Goal: Task Accomplishment & Management: Use online tool/utility

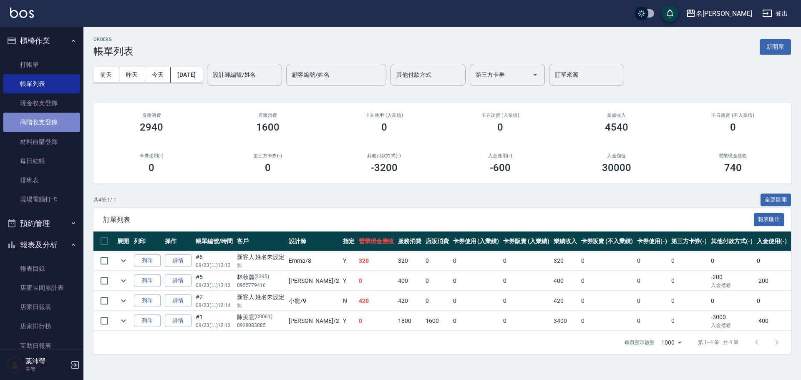
click at [56, 124] on link "高階收支登錄" at bounding box center [41, 122] width 77 height 19
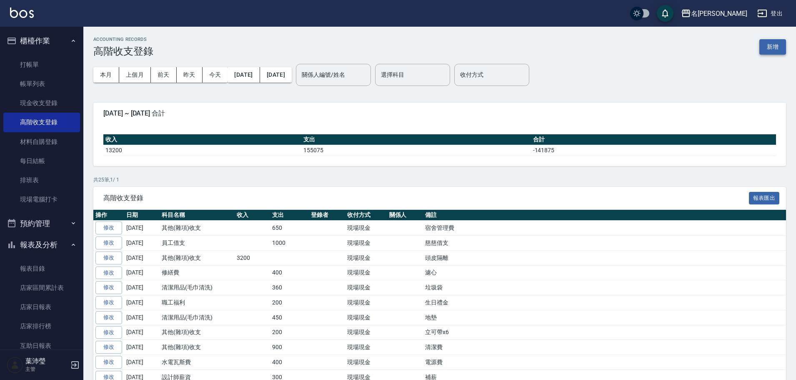
click at [782, 54] on button "新增" at bounding box center [773, 46] width 27 height 15
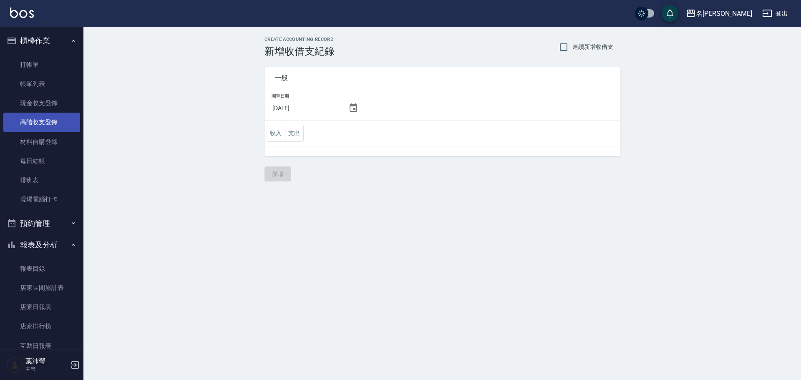
click at [59, 121] on link "高階收支登錄" at bounding box center [41, 122] width 77 height 19
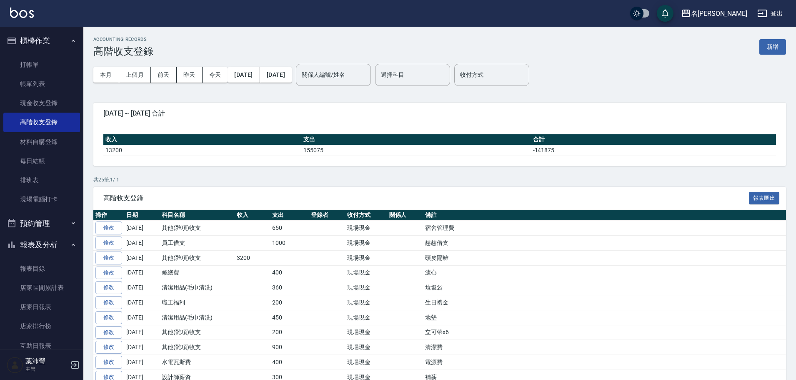
click at [466, 128] on div "收入 支出 合計 13200 155075 -141875" at bounding box center [439, 145] width 693 height 42
click at [768, 47] on button "新增" at bounding box center [773, 46] width 27 height 15
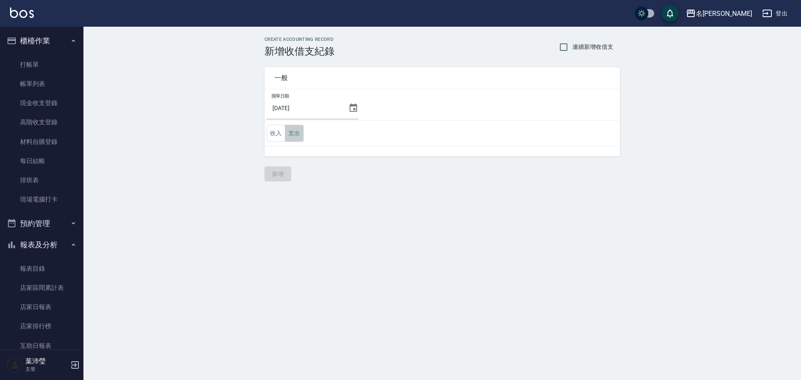
click at [295, 132] on button "支出" at bounding box center [294, 133] width 19 height 17
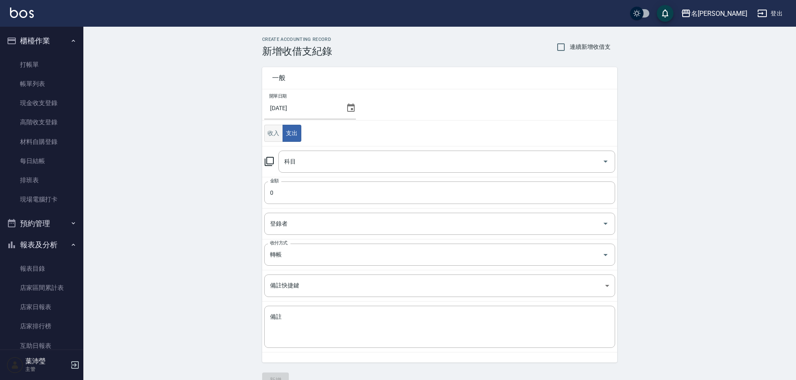
click at [270, 133] on button "收入" at bounding box center [273, 133] width 19 height 17
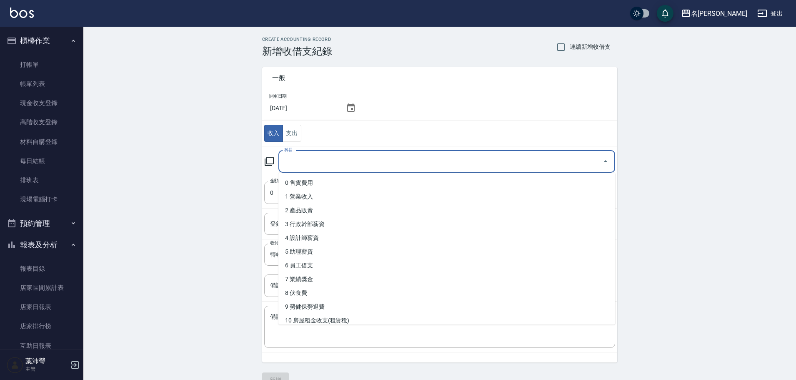
click at [299, 167] on input "科目" at bounding box center [440, 161] width 317 height 15
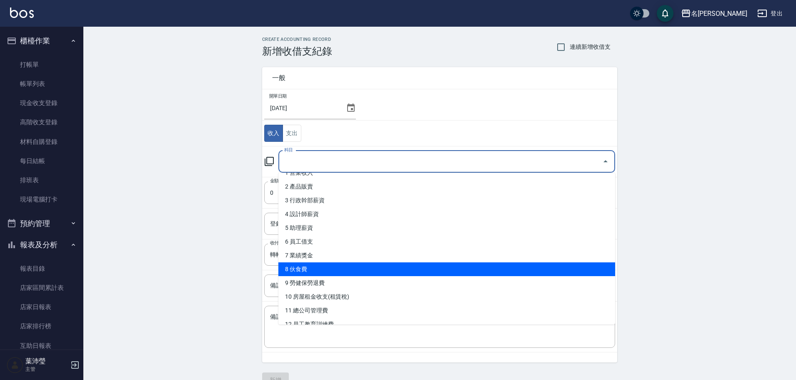
scroll to position [42, 0]
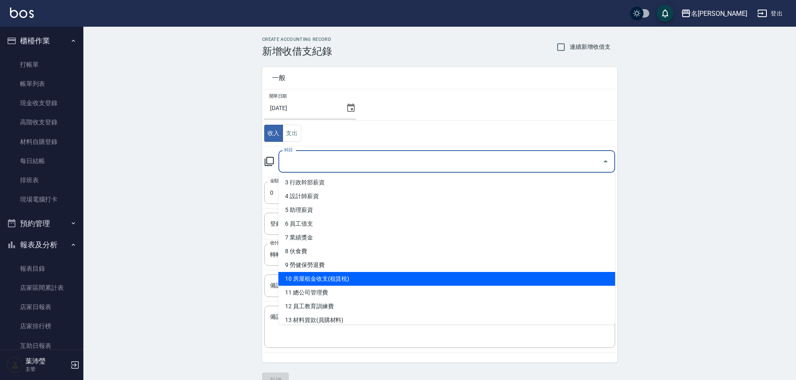
click at [335, 274] on li "10 房屋租金收支(租賃稅)" at bounding box center [447, 279] width 337 height 14
type input "10 房屋租金收支(租賃稅)"
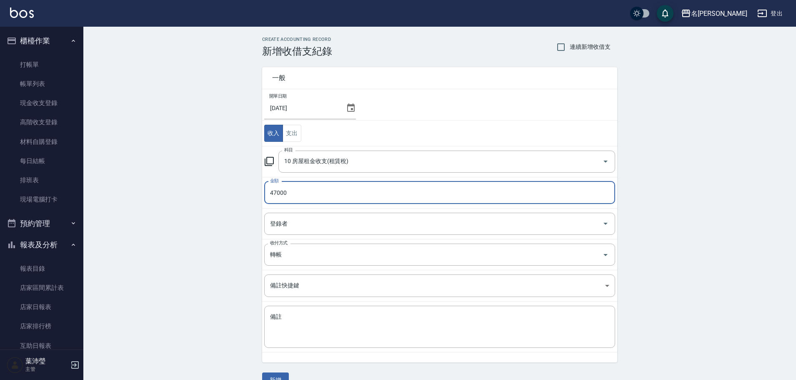
drag, startPoint x: 377, startPoint y: 196, endPoint x: 154, endPoint y: 225, distance: 224.9
click at [154, 225] on div "CREATE ACCOUNTING RECORD 新增收借支紀錄 連續新增收借支 一般 開單日期 2025/09/23 收入 支出 科目 10 房屋租金收支(…" at bounding box center [439, 212] width 713 height 371
type input "4000"
click at [306, 316] on textarea "備註" at bounding box center [439, 327] width 339 height 28
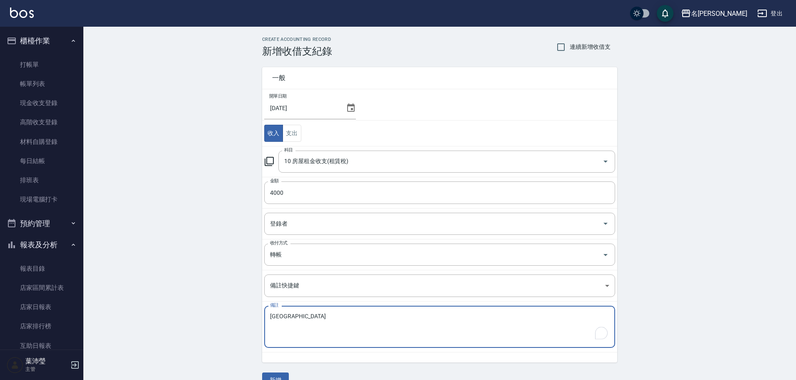
scroll to position [18, 0]
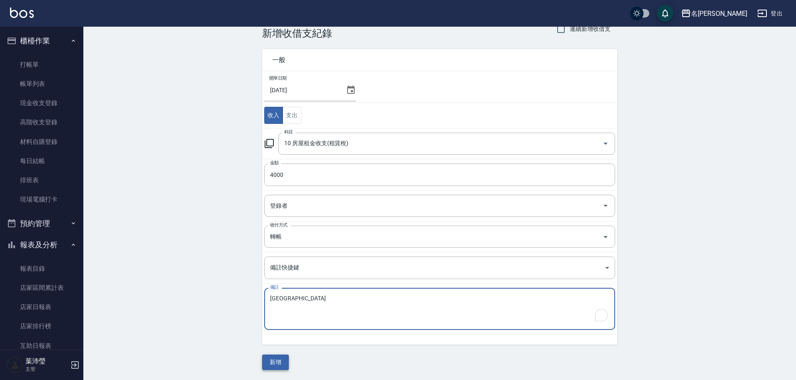
type textarea "大龍宿舍"
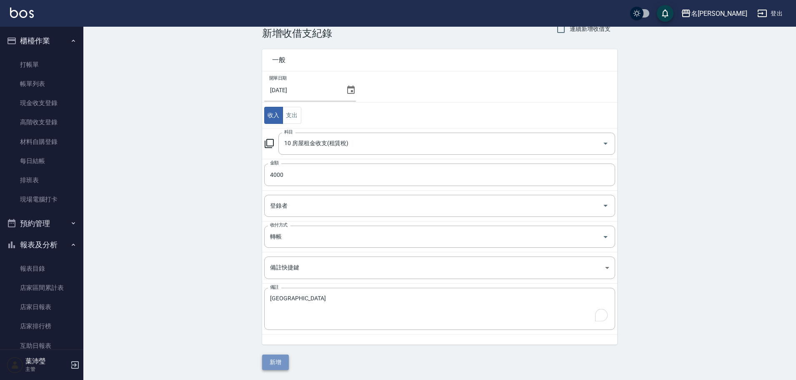
click at [286, 369] on button "新增" at bounding box center [275, 361] width 27 height 15
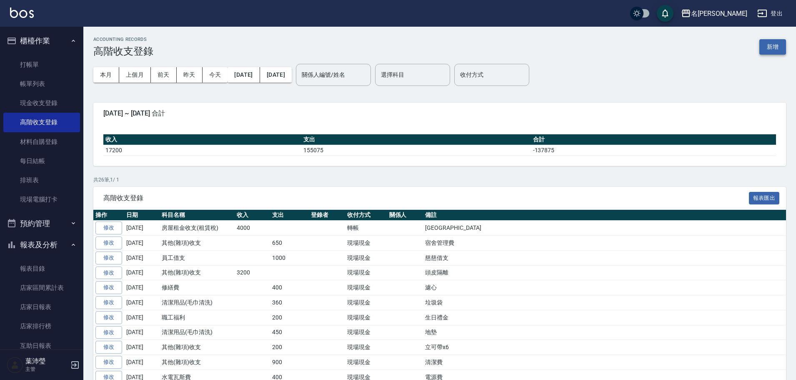
click at [764, 48] on button "新增" at bounding box center [773, 46] width 27 height 15
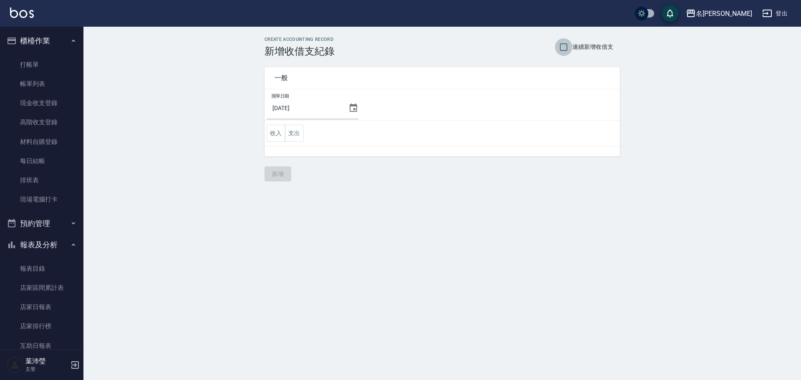
click at [571, 46] on input "連續新增收借支" at bounding box center [564, 47] width 18 height 18
checkbox input "true"
click at [289, 132] on button "支出" at bounding box center [294, 133] width 19 height 17
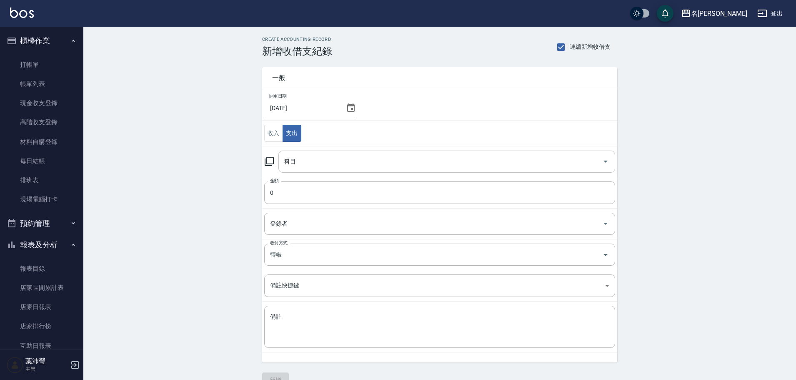
click at [329, 169] on div "科目" at bounding box center [447, 162] width 337 height 22
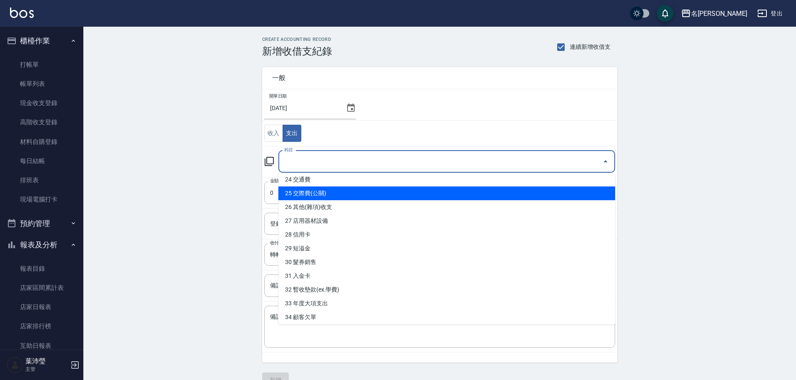
scroll to position [378, 0]
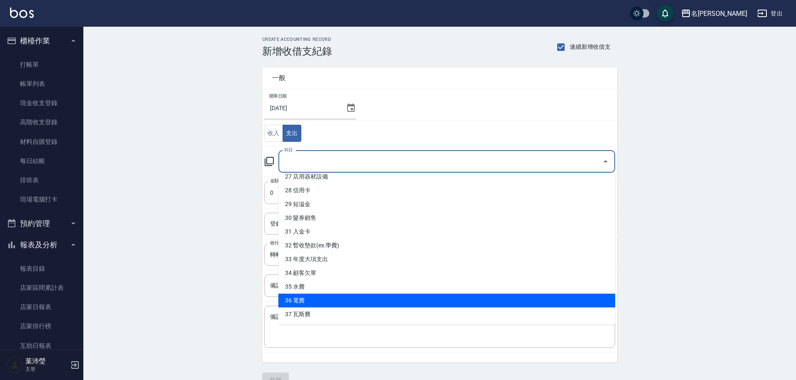
click at [318, 304] on li "36 電費" at bounding box center [447, 301] width 337 height 14
type input "36 電費"
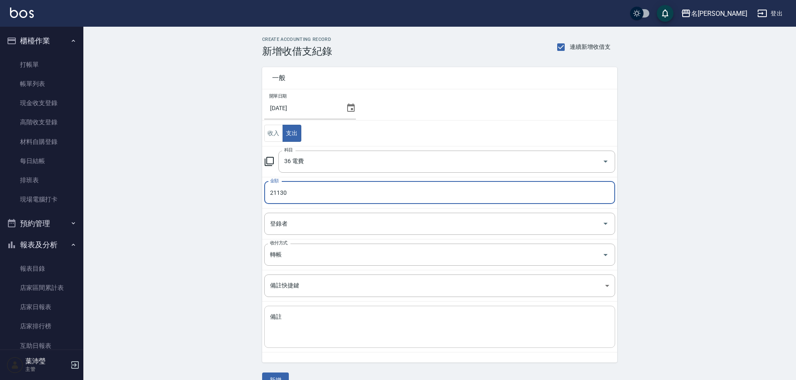
type input "21130"
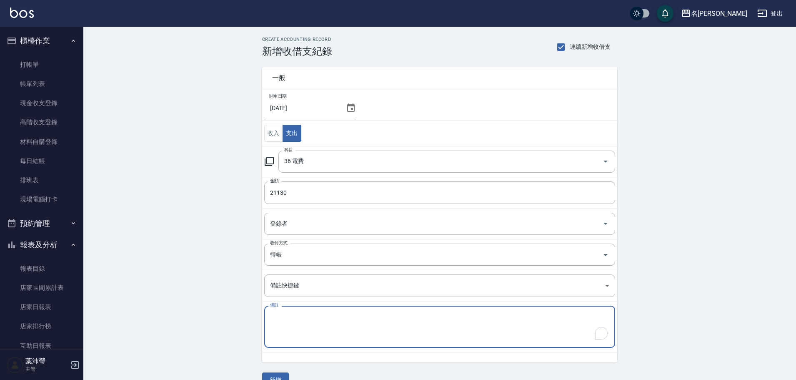
click at [394, 322] on textarea "備註" at bounding box center [439, 327] width 339 height 28
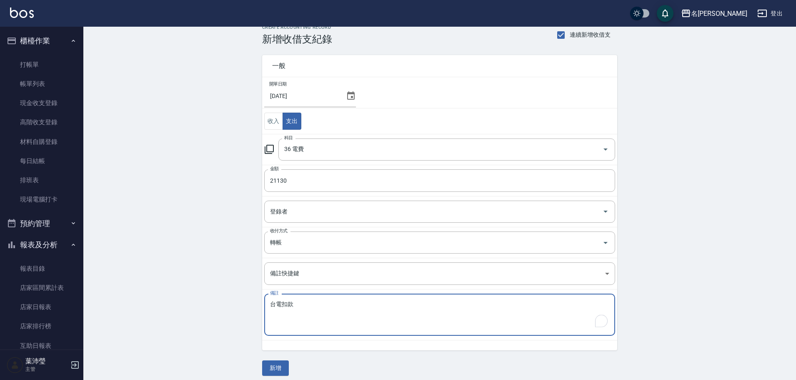
scroll to position [18, 0]
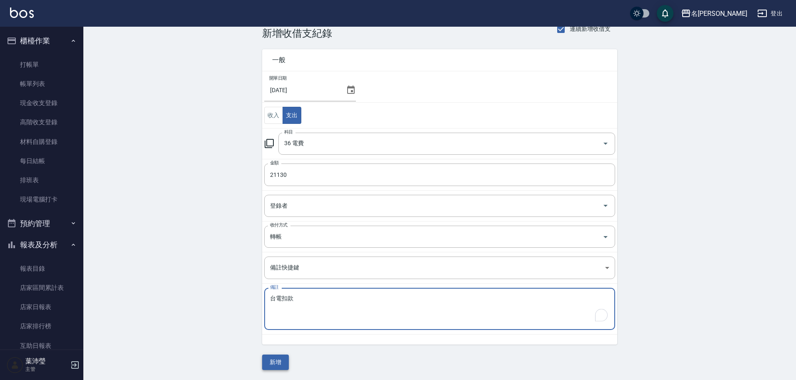
type textarea "台電扣款"
click at [284, 356] on button "新增" at bounding box center [275, 361] width 27 height 15
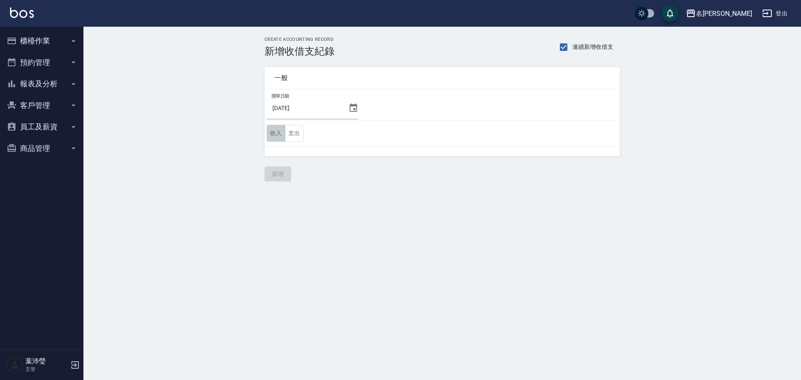
click at [280, 128] on button "收入" at bounding box center [275, 133] width 19 height 17
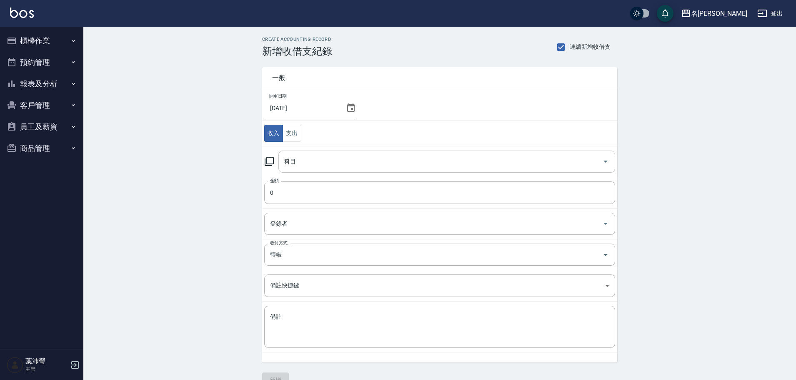
click at [302, 151] on div "科目" at bounding box center [447, 162] width 337 height 22
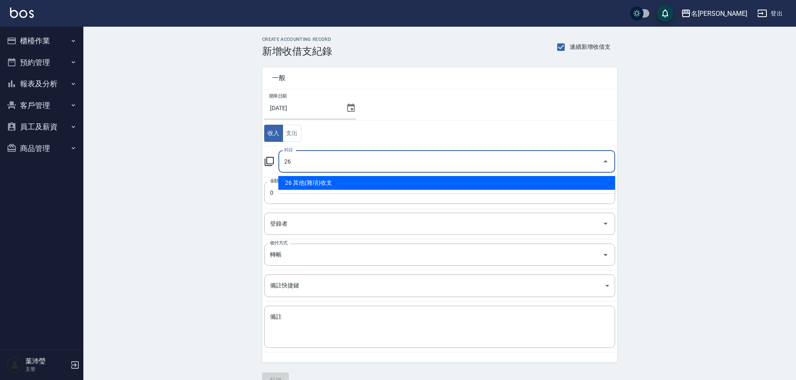
click at [302, 181] on li "26 其他(雜項)收支" at bounding box center [447, 183] width 337 height 14
type input "26 其他(雜項)收支"
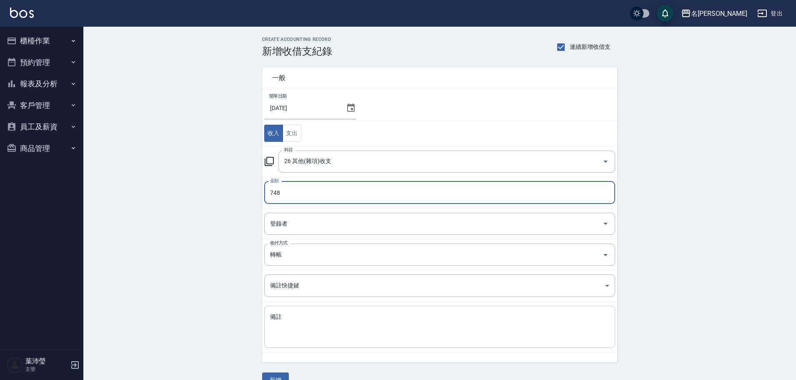
type input "748"
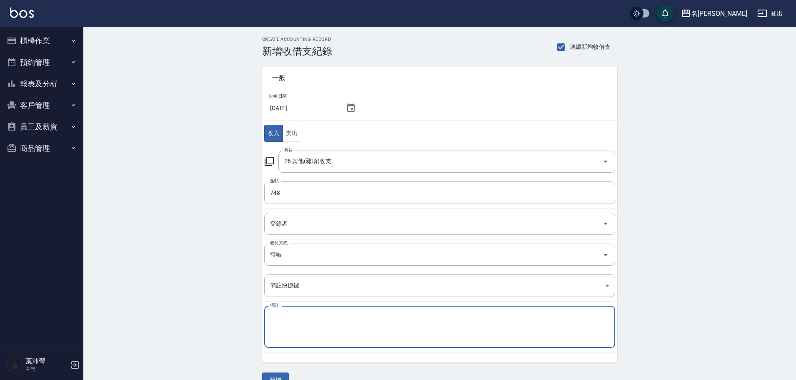
click at [304, 324] on textarea "備註" at bounding box center [439, 327] width 339 height 28
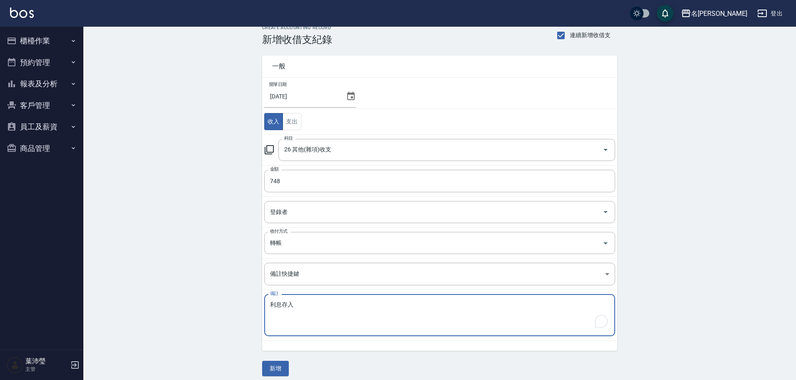
scroll to position [18, 0]
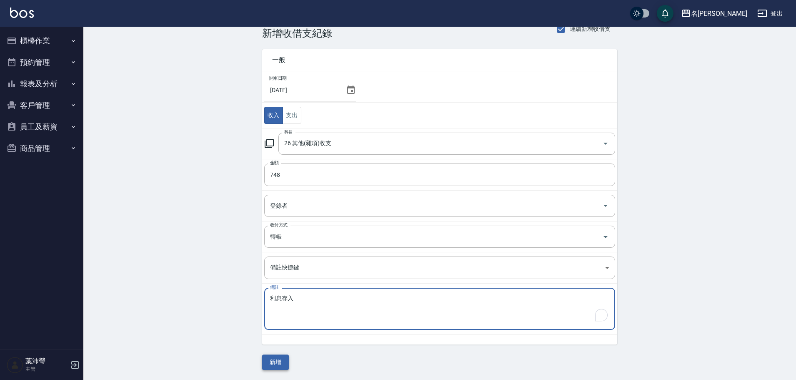
type textarea "利息存入"
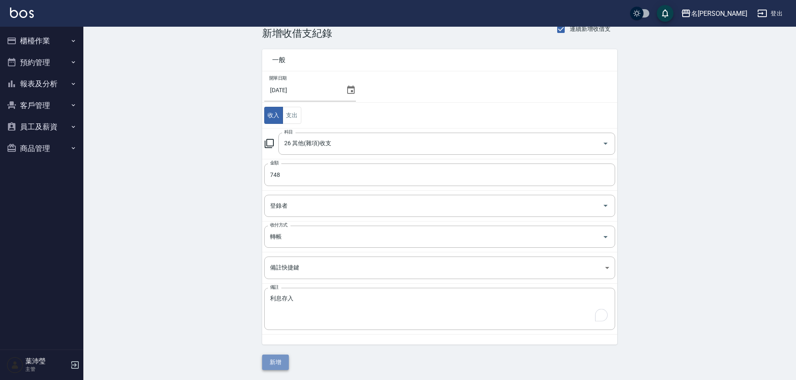
click at [276, 358] on button "新增" at bounding box center [275, 361] width 27 height 15
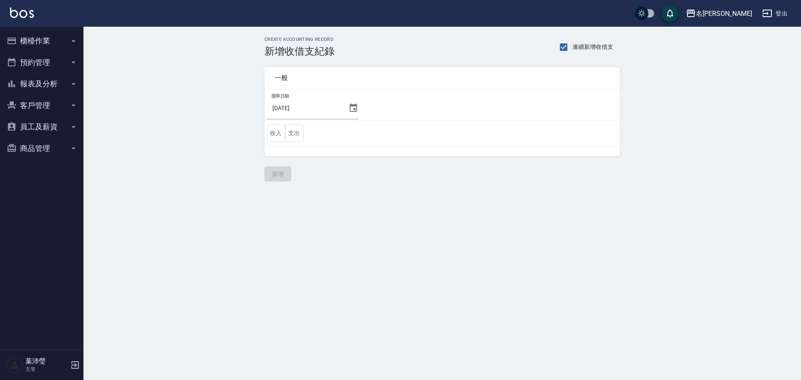
click at [304, 136] on td "收入 支出" at bounding box center [441, 134] width 355 height 26
click at [297, 138] on button "支出" at bounding box center [294, 133] width 19 height 17
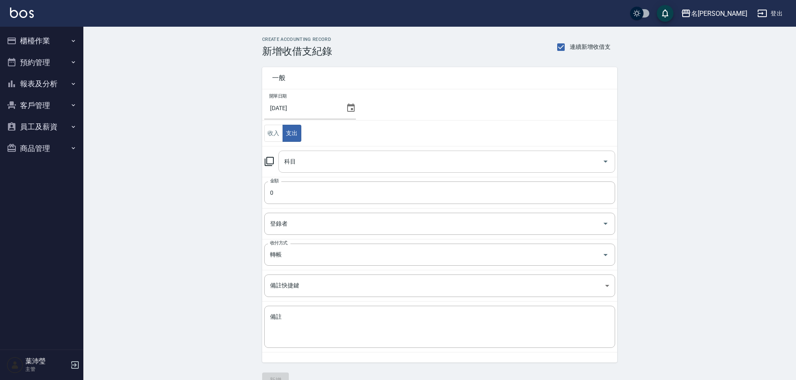
click at [312, 160] on input "科目" at bounding box center [440, 161] width 317 height 15
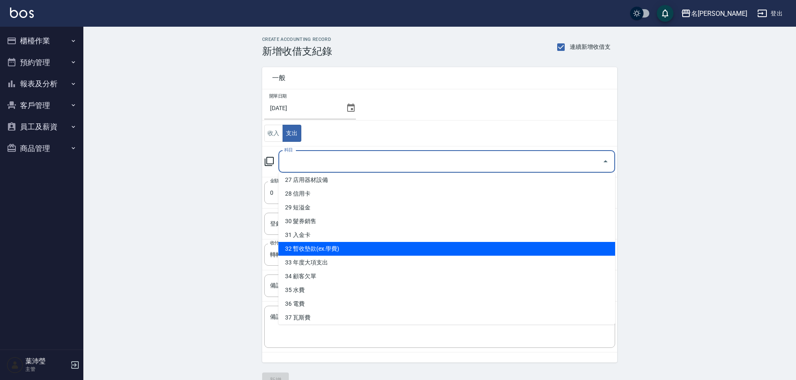
scroll to position [378, 0]
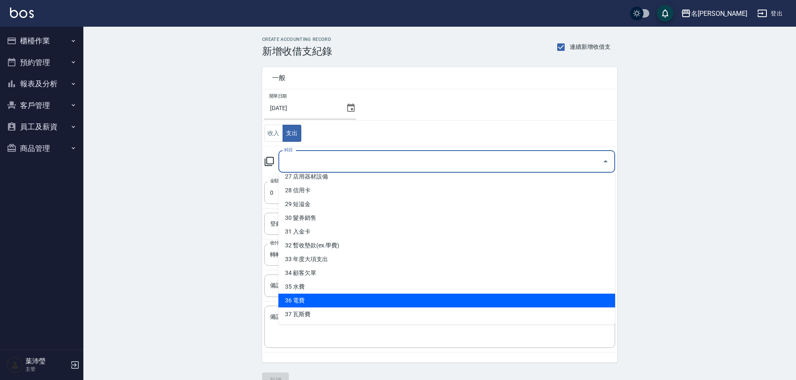
click at [347, 294] on li "36 電費" at bounding box center [447, 301] width 337 height 14
type input "36 電費"
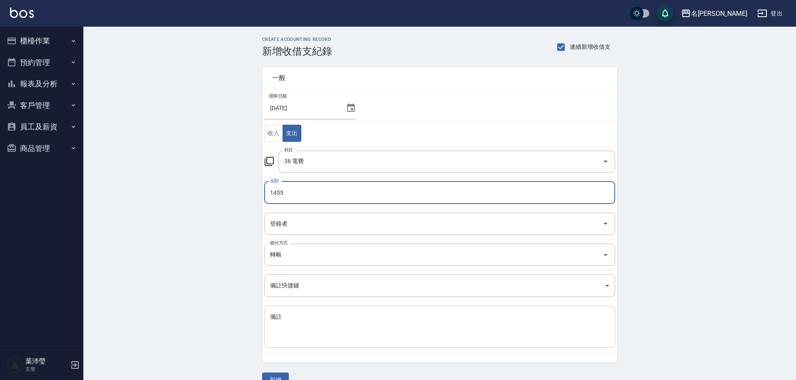
type input "1455"
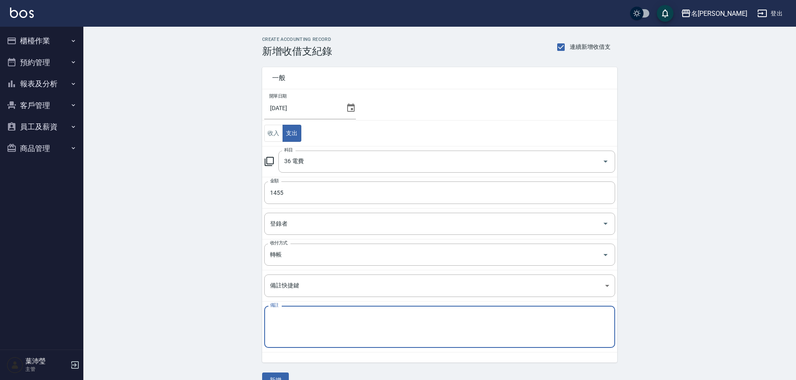
click at [336, 327] on textarea "備註" at bounding box center [439, 327] width 339 height 28
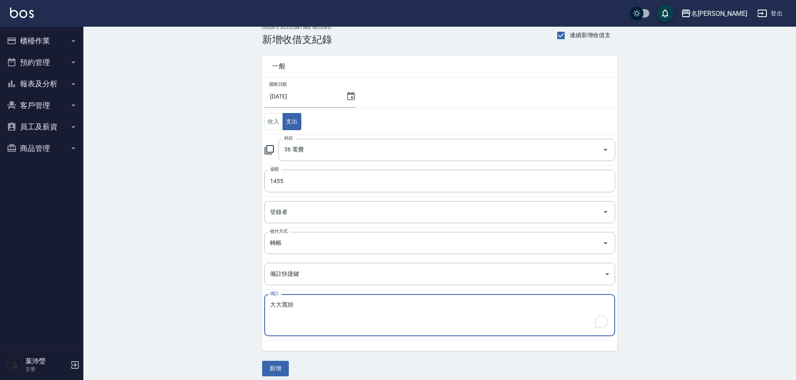
scroll to position [18, 0]
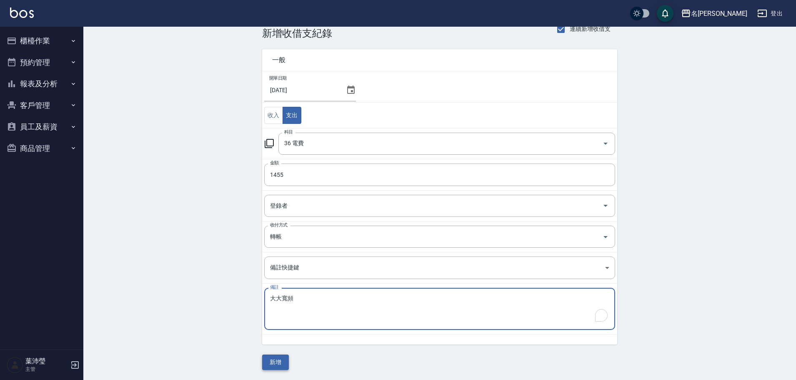
type textarea "大大寬頻"
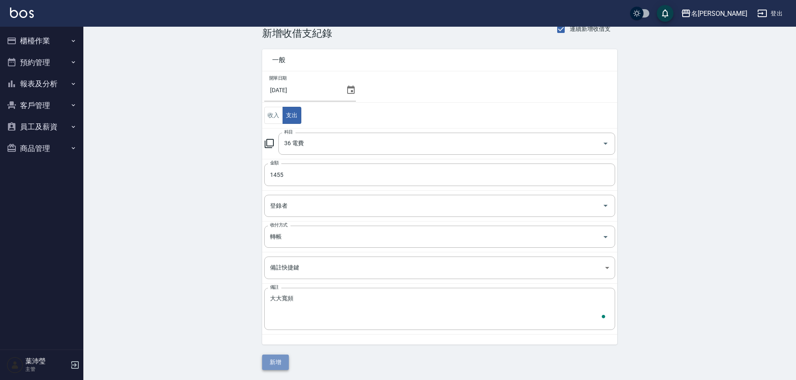
click at [274, 362] on button "新增" at bounding box center [275, 361] width 27 height 15
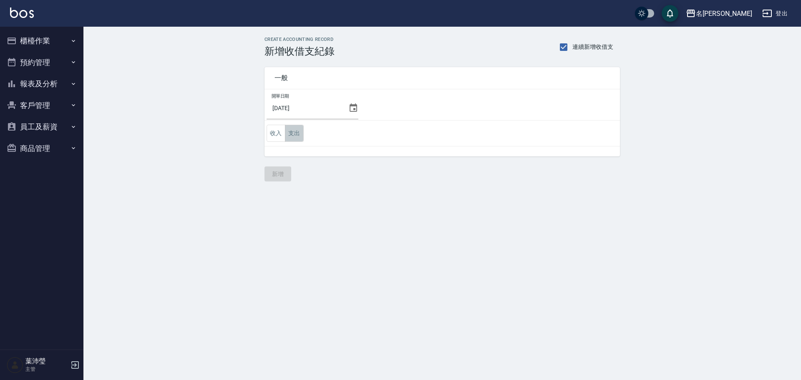
click at [291, 127] on button "支出" at bounding box center [294, 133] width 19 height 17
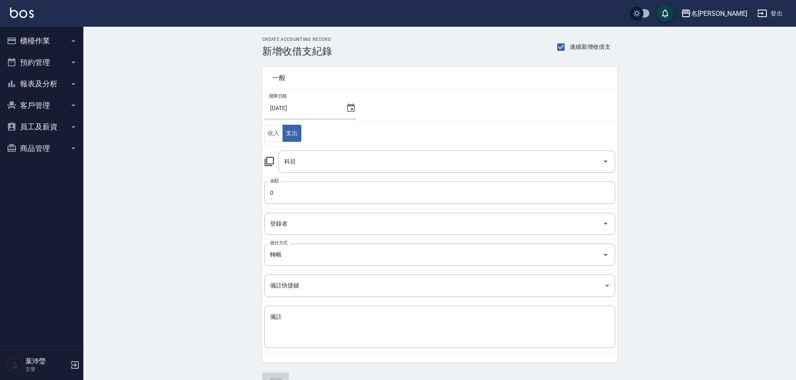
click at [305, 173] on td "科目 科目" at bounding box center [439, 161] width 355 height 31
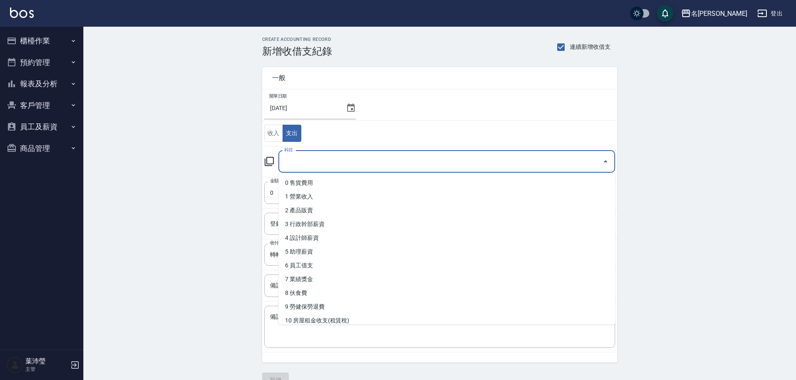
click at [312, 163] on input "科目" at bounding box center [440, 161] width 317 height 15
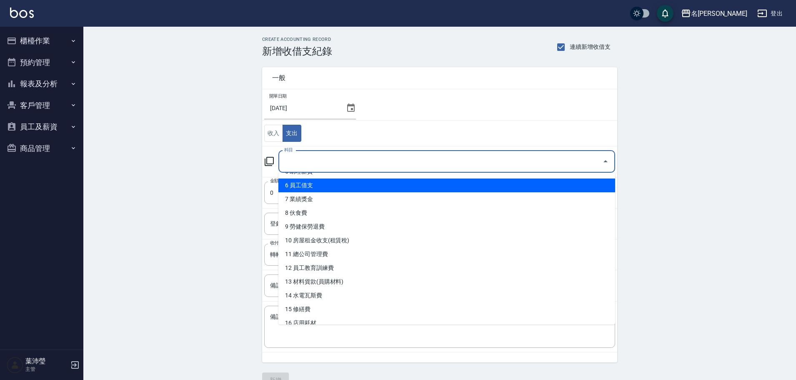
scroll to position [83, 0]
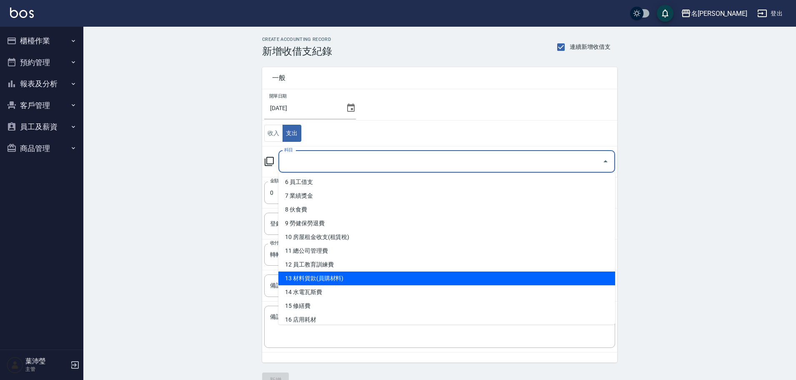
click at [346, 276] on li "13 材料貨款(員購材料)" at bounding box center [447, 278] width 337 height 14
type input "13 材料貨款(員購材料)"
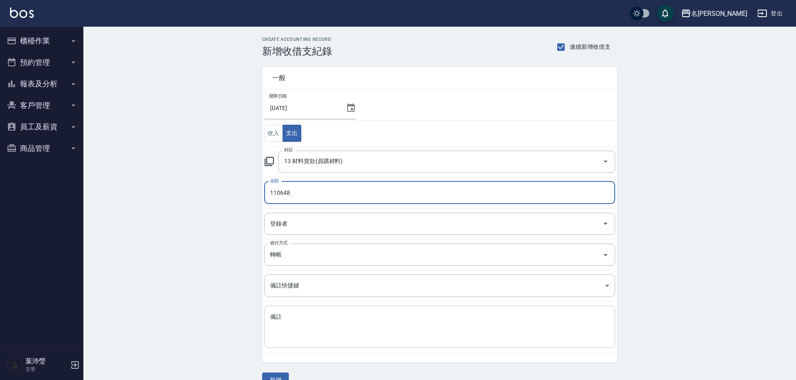
type input "110648"
click at [373, 315] on textarea "備註" at bounding box center [439, 327] width 339 height 28
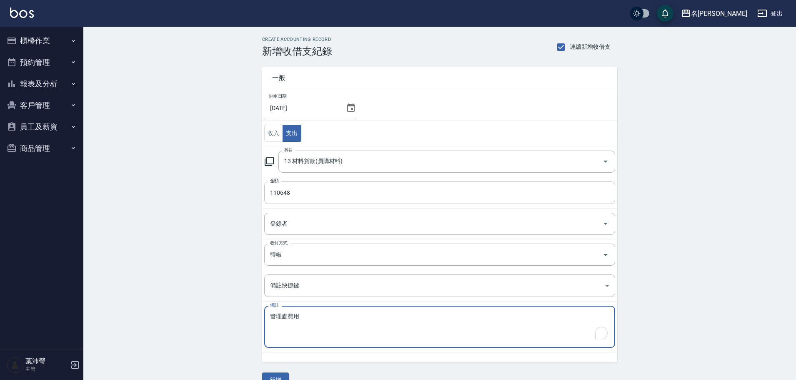
type textarea "管理處費用"
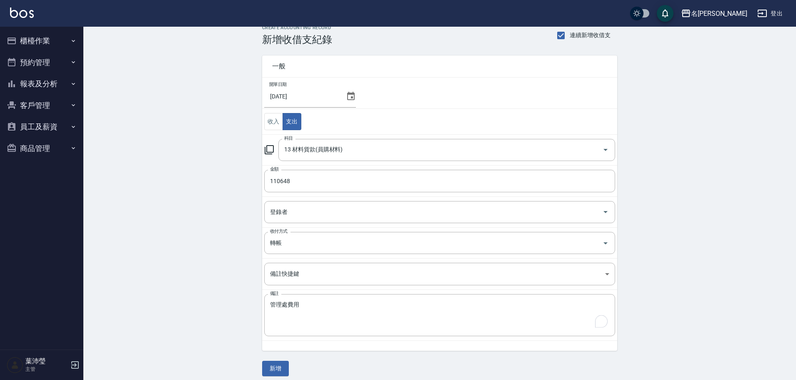
scroll to position [18, 0]
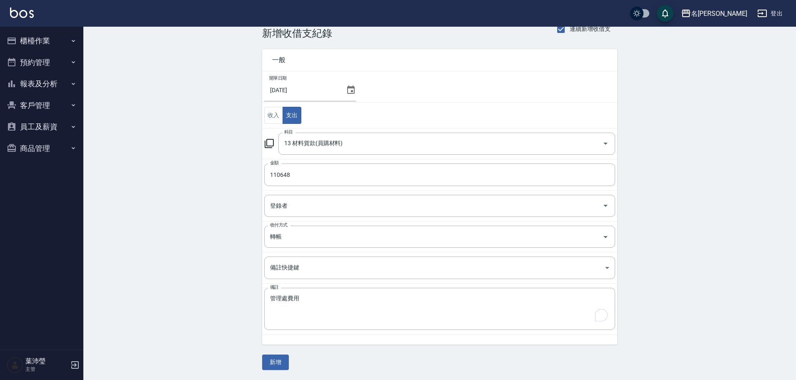
click at [271, 365] on button "新增" at bounding box center [275, 361] width 27 height 15
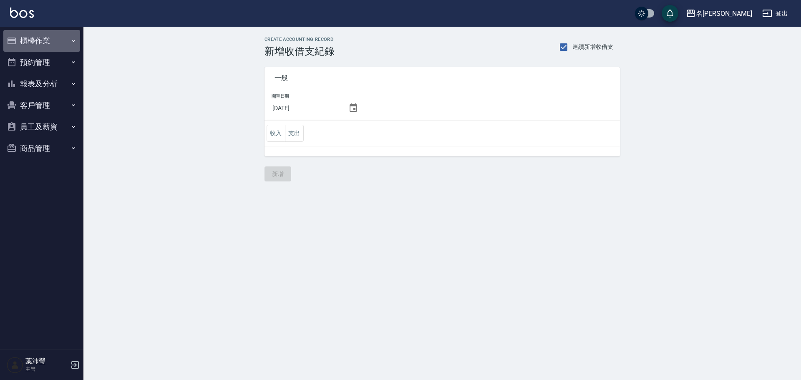
click at [55, 43] on button "櫃檯作業" at bounding box center [41, 41] width 77 height 22
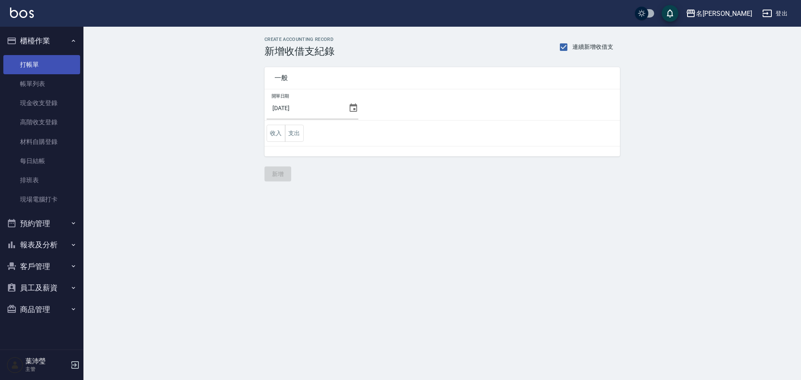
click at [55, 58] on link "打帳單" at bounding box center [41, 64] width 77 height 19
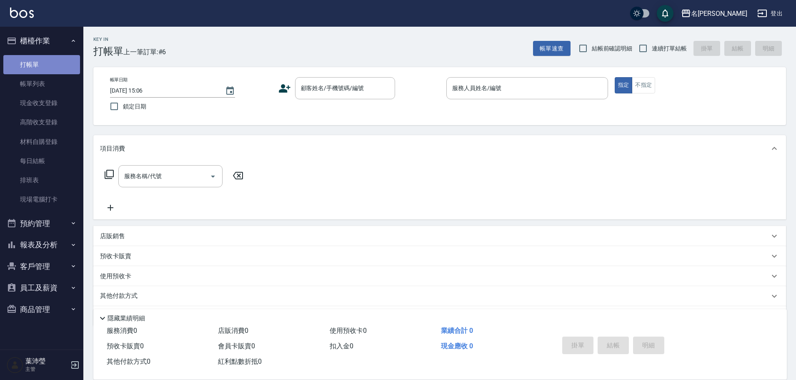
click at [25, 70] on link "打帳單" at bounding box center [41, 64] width 77 height 19
click at [355, 82] on input "顧客姓名/手機號碼/編號" at bounding box center [339, 88] width 80 height 15
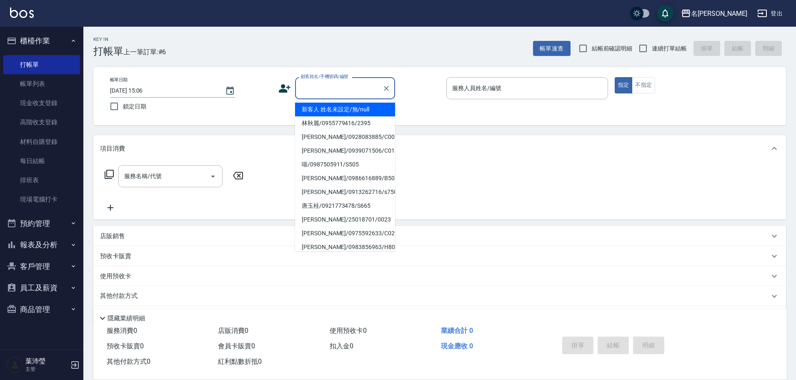
click at [339, 106] on li "新客人 姓名未設定/無/null" at bounding box center [345, 110] width 100 height 14
type input "新客人 姓名未設定/無/null"
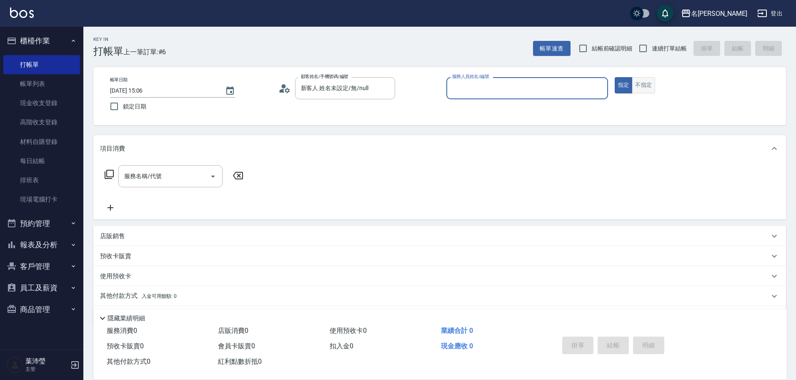
click at [645, 83] on button "不指定" at bounding box center [643, 85] width 23 height 16
click at [601, 91] on input "服務人員姓名/編號" at bounding box center [527, 88] width 154 height 15
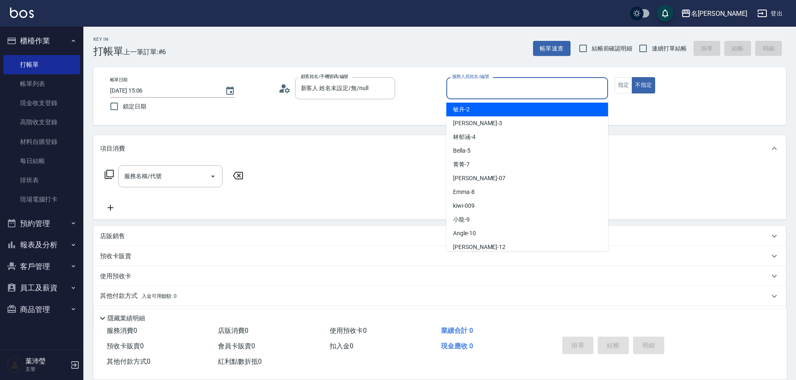
click at [601, 93] on input "服務人員姓名/編號" at bounding box center [527, 88] width 154 height 15
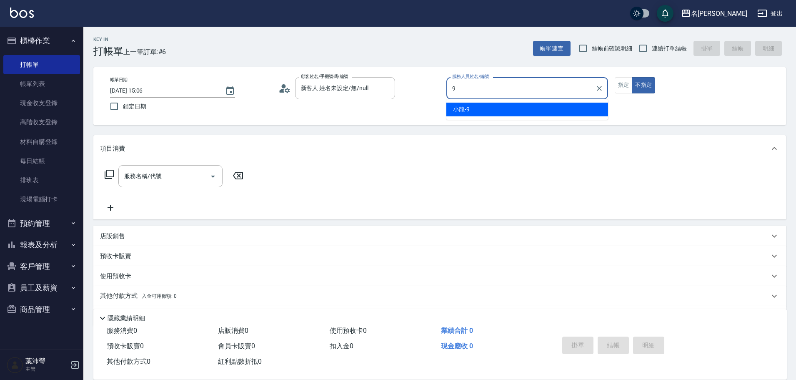
type input "小龍-9"
type button "false"
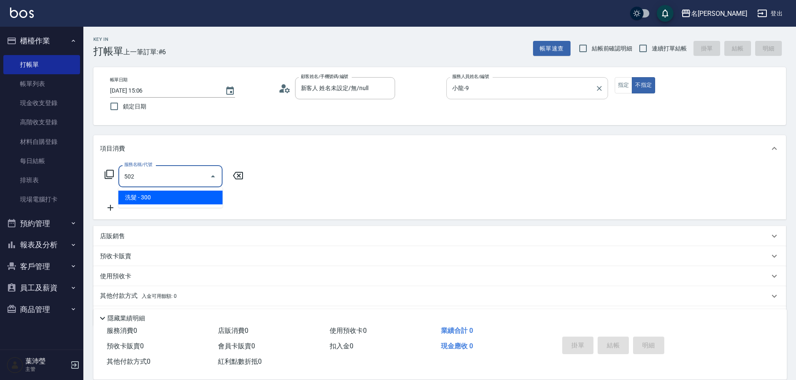
type input "洗髮(502)"
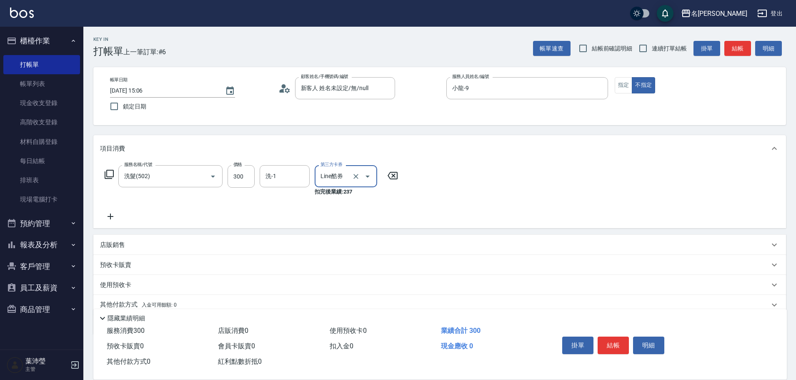
type input "Line酷券"
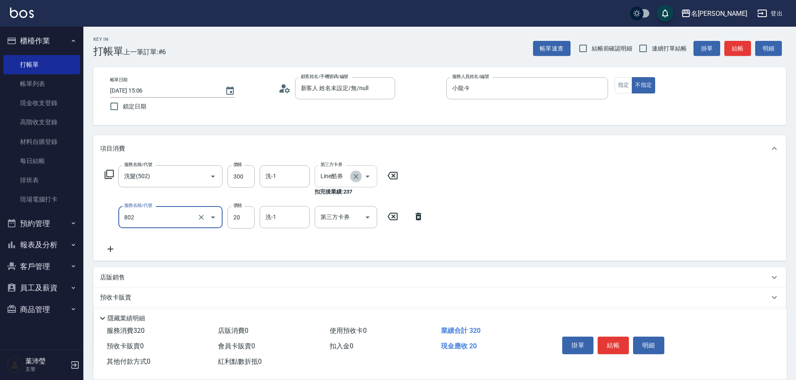
click at [357, 174] on icon "Clear" at bounding box center [356, 176] width 8 height 8
type input "802"
type input "潤絲(802)"
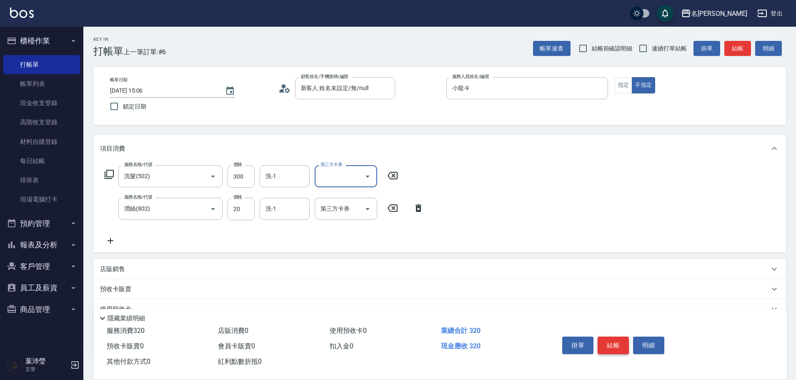
click at [605, 349] on button "結帳" at bounding box center [613, 346] width 31 height 18
